Goal: Transaction & Acquisition: Purchase product/service

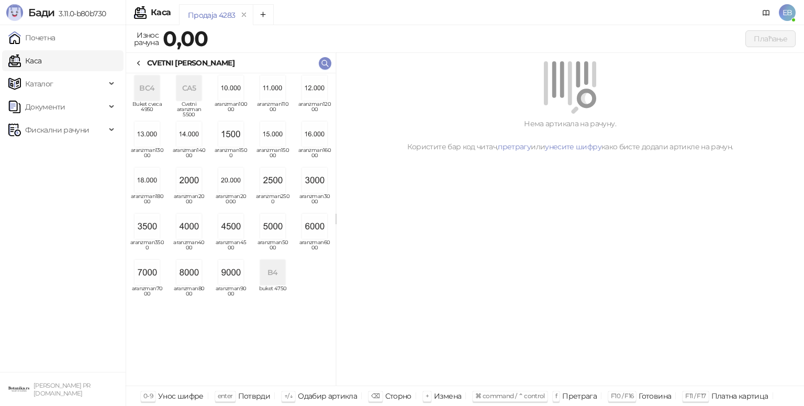
click at [267, 230] on img "grid" at bounding box center [272, 226] width 25 height 25
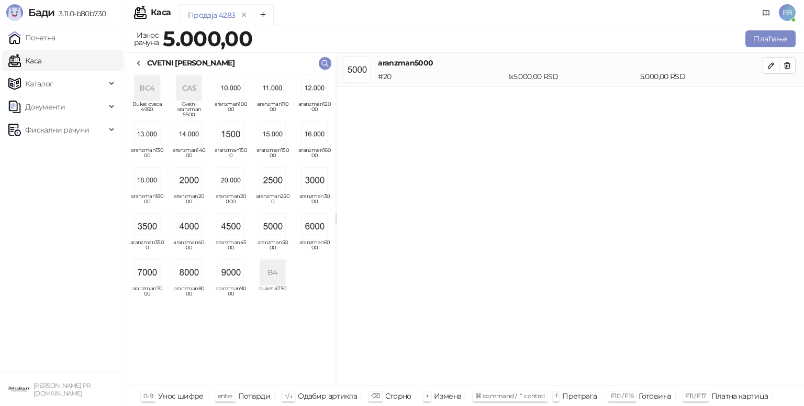
click at [141, 65] on icon at bounding box center [138, 63] width 8 height 8
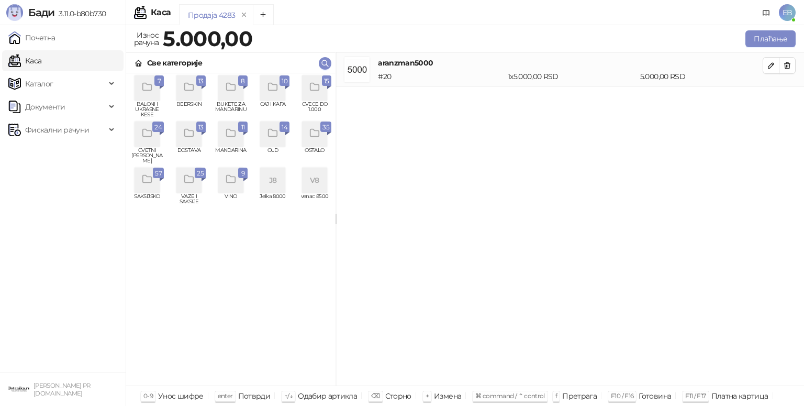
click at [312, 86] on icon "grid" at bounding box center [315, 87] width 12 height 12
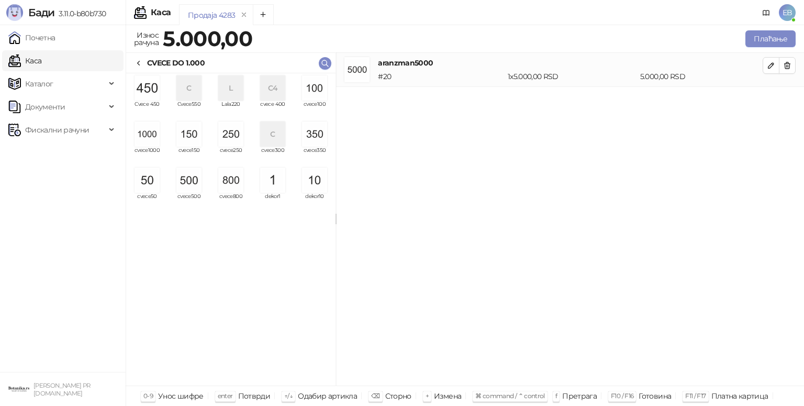
click at [318, 138] on img "grid" at bounding box center [314, 133] width 25 height 25
click at [151, 185] on img "grid" at bounding box center [146, 179] width 25 height 25
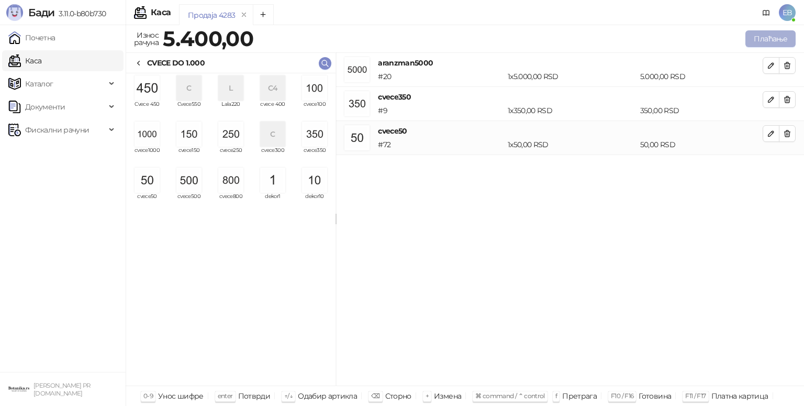
click at [771, 42] on button "Плаћање" at bounding box center [770, 38] width 50 height 17
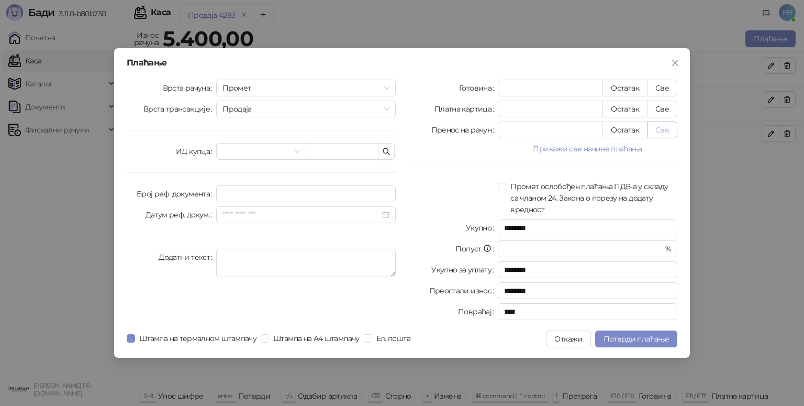
click at [660, 131] on button "Све" at bounding box center [662, 129] width 30 height 17
type input "****"
click at [649, 340] on span "Потврди плаћање" at bounding box center [635, 338] width 65 height 9
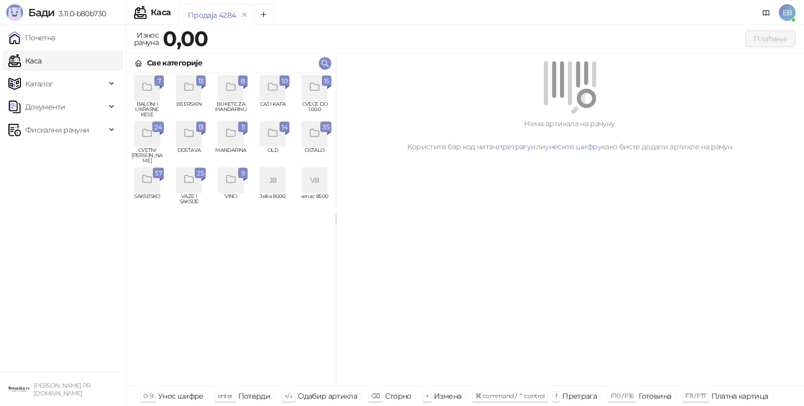
click at [316, 94] on div "grid" at bounding box center [314, 87] width 25 height 25
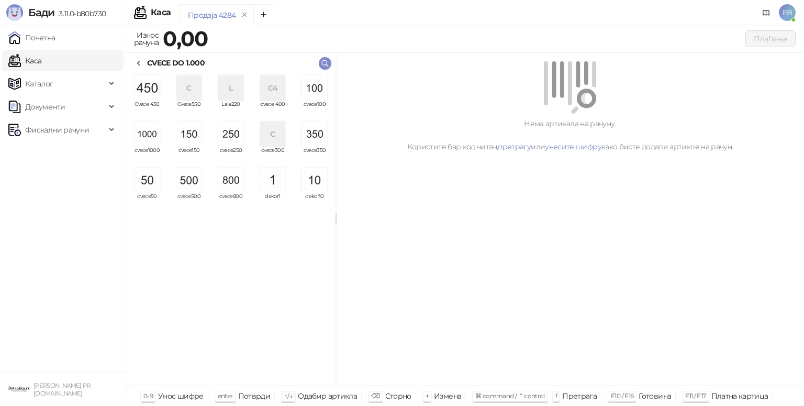
click at [144, 142] on img "grid" at bounding box center [146, 133] width 25 height 25
click at [147, 139] on img "grid" at bounding box center [146, 133] width 25 height 25
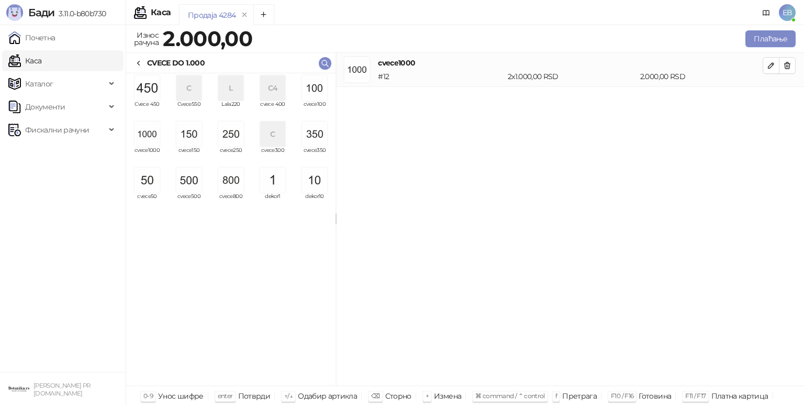
click at [149, 136] on img "grid" at bounding box center [146, 133] width 25 height 25
click at [190, 183] on img "grid" at bounding box center [188, 179] width 25 height 25
click at [230, 138] on img "grid" at bounding box center [230, 133] width 25 height 25
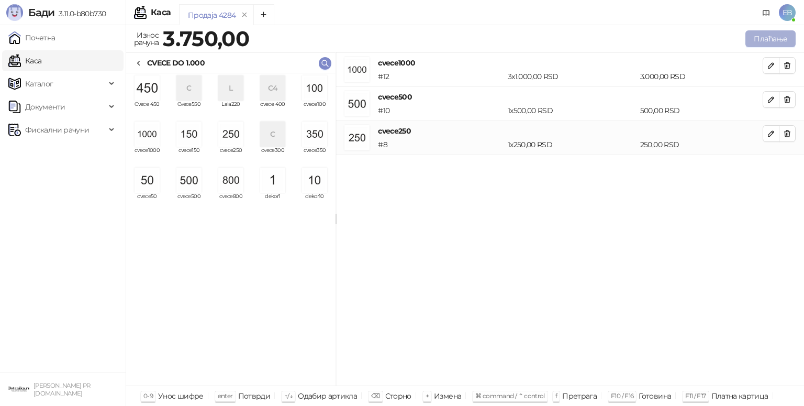
click at [772, 38] on button "Плаћање" at bounding box center [770, 38] width 50 height 17
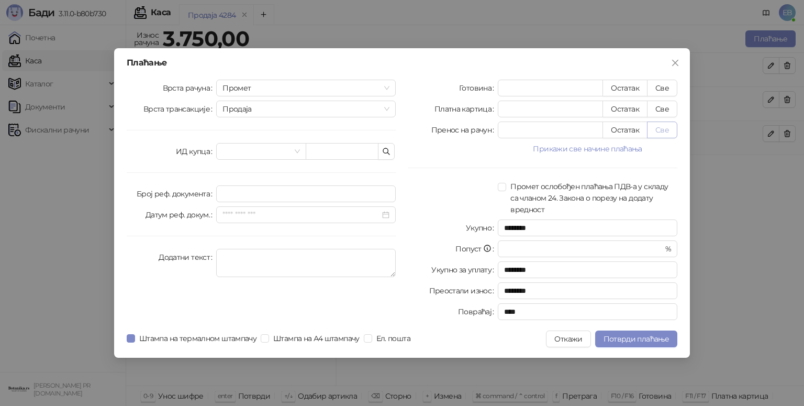
click at [663, 133] on button "Све" at bounding box center [662, 129] width 30 height 17
type input "****"
click at [653, 340] on span "Потврди плаћање" at bounding box center [635, 338] width 65 height 9
